Goal: Use online tool/utility: Utilize a website feature to perform a specific function

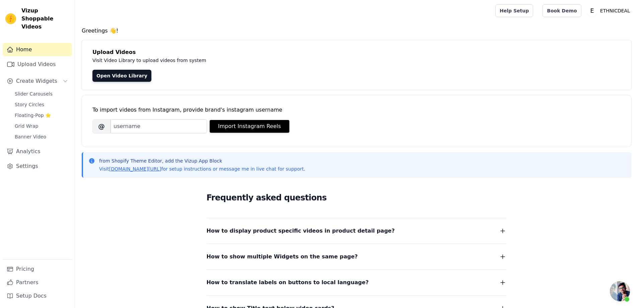
scroll to position [267, 0]
click at [113, 76] on link "Open Video Library" at bounding box center [121, 76] width 59 height 12
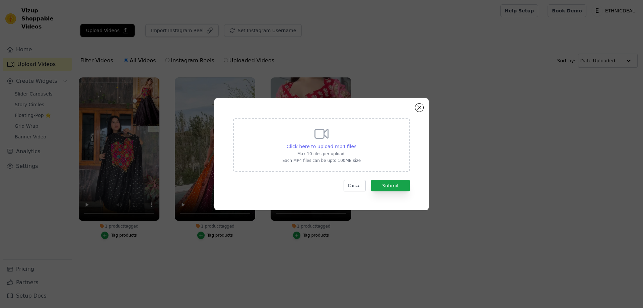
click at [328, 146] on span "Click here to upload mp4 files" at bounding box center [322, 146] width 70 height 5
click at [356, 143] on input "Click here to upload mp4 files Max 10 files per upload. Each MP4 files can be u…" at bounding box center [356, 143] width 0 height 0
type input "C:\fakepath\1662_MIX_VIDEO_N.mp4"
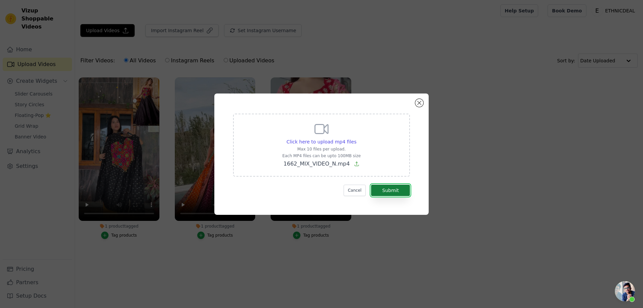
click at [384, 190] on button "Submit" at bounding box center [390, 189] width 39 height 11
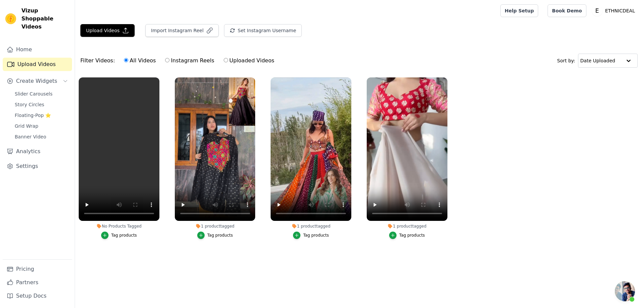
scroll to position [267, 0]
click at [117, 235] on div "Tag products" at bounding box center [124, 234] width 26 height 5
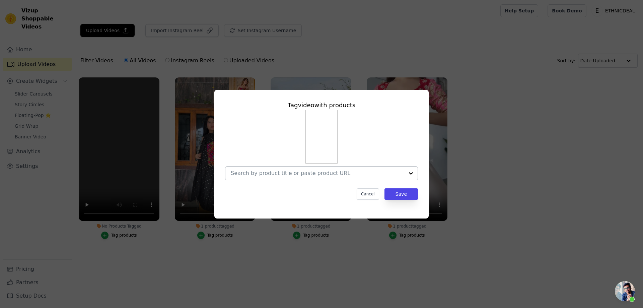
click at [283, 172] on input "No Products Tagged Tag video with products Cancel Save Tag products" at bounding box center [317, 173] width 173 height 6
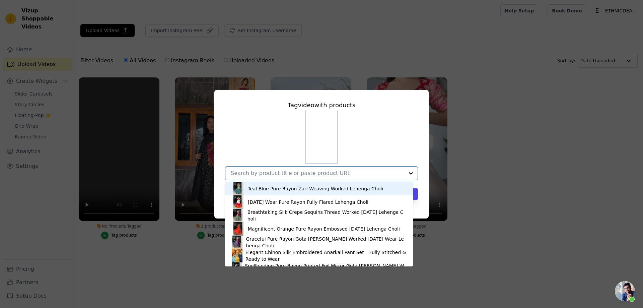
paste input "Magnificent Pure Rayon [DATE] Lehenga Choli – Elegant Traditional Garba & Dandi…"
type input "Magnificent Pure Rayon [DATE] Lehenga Choli – Elegant Traditional Garba & Dandi…"
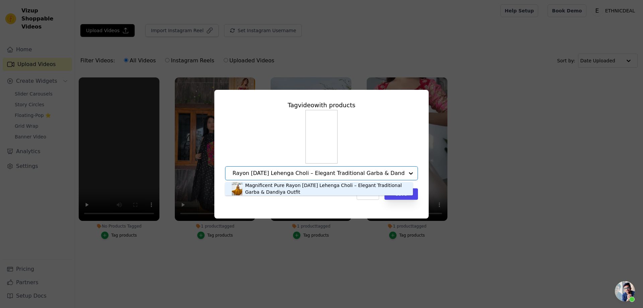
click at [275, 188] on div "Magnificent Pure Rayon [DATE] Lehenga Choli – Elegant Traditional Garba & Dandi…" at bounding box center [325, 188] width 161 height 13
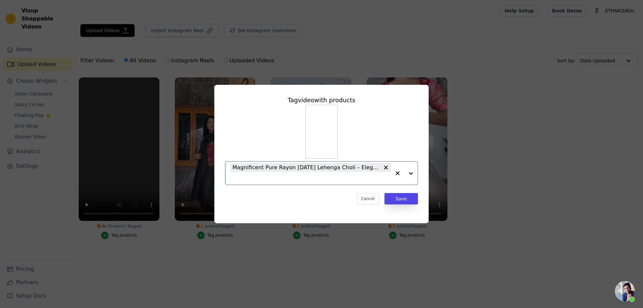
scroll to position [0, 0]
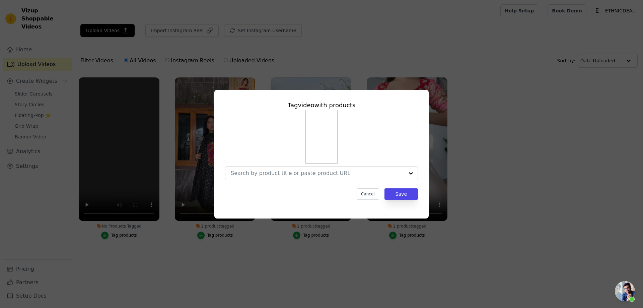
click at [306, 165] on div at bounding box center [321, 145] width 193 height 70
click at [304, 171] on input "No Products Tagged Tag video with products Cancel Save Tag products" at bounding box center [317, 173] width 173 height 6
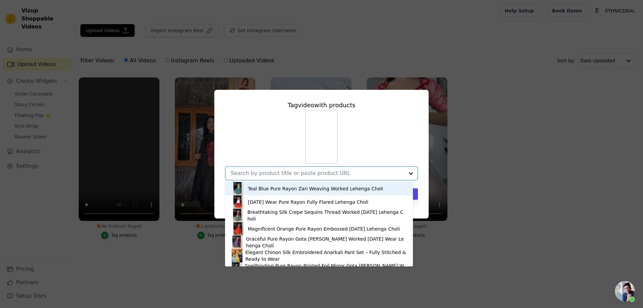
paste input "Magnificent Pure Rayon [DATE] Lehenga Choli – Elegant Traditional Garba & Dandi…"
type input "Magnificent Pure Rayon [DATE] Lehenga Choli – Elegant Traditional Garba & Dandi…"
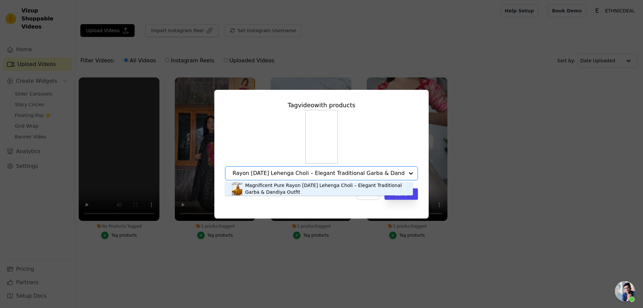
click at [283, 184] on div "Magnificent Pure Rayon [DATE] Lehenga Choli – Elegant Traditional Garba & Dandi…" at bounding box center [325, 188] width 161 height 13
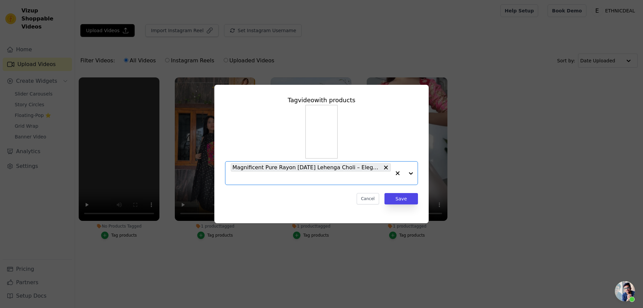
scroll to position [0, 0]
click at [398, 198] on button "Save" at bounding box center [400, 198] width 33 height 11
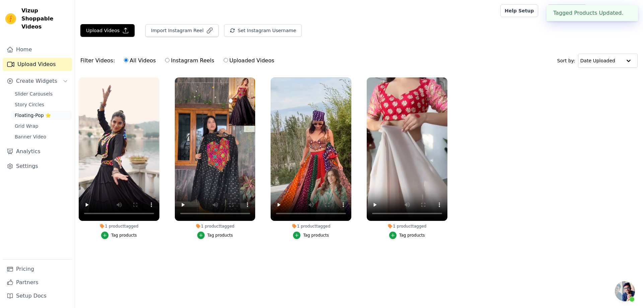
click at [27, 112] on span "Floating-Pop ⭐" at bounding box center [33, 115] width 36 height 7
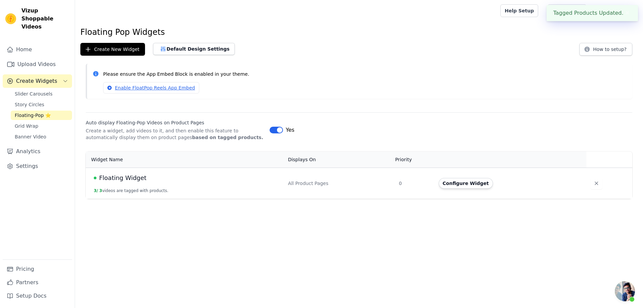
click at [132, 179] on span "Floating Widget" at bounding box center [122, 177] width 47 height 9
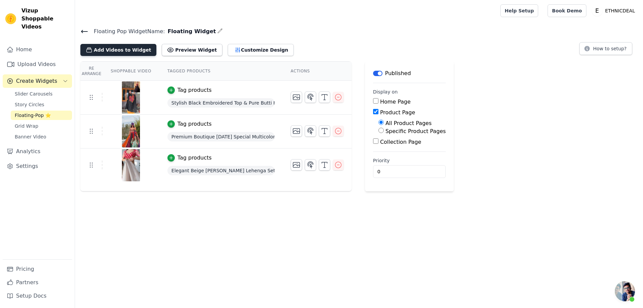
click at [110, 51] on button "Add Videos to Widget" at bounding box center [118, 50] width 76 height 12
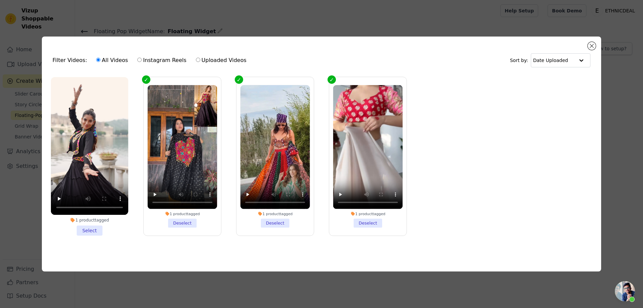
click at [91, 228] on li "1 product tagged Select" at bounding box center [89, 156] width 77 height 158
click at [0, 0] on input "1 product tagged Select" at bounding box center [0, 0] width 0 height 0
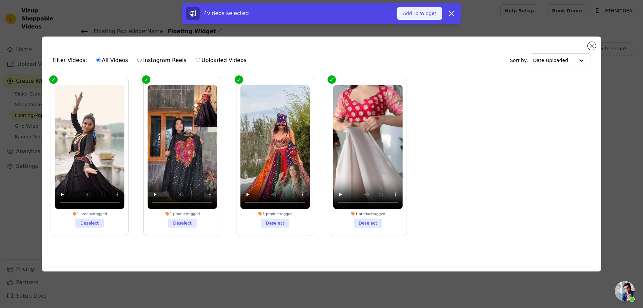
click at [427, 14] on button "Add To Widget" at bounding box center [419, 13] width 45 height 13
